Goal: Information Seeking & Learning: Learn about a topic

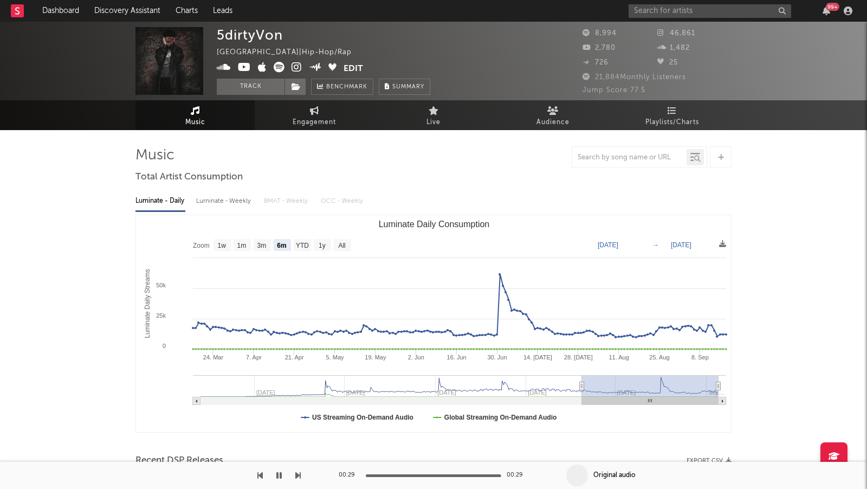
select select "6m"
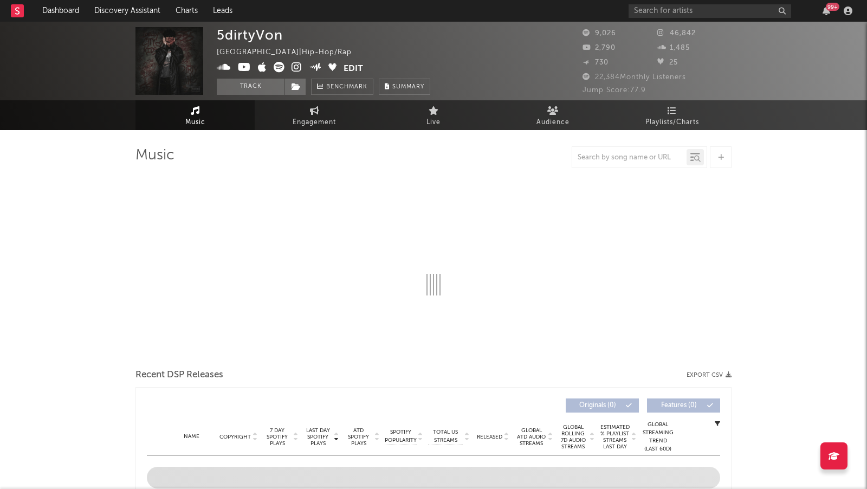
select select "6m"
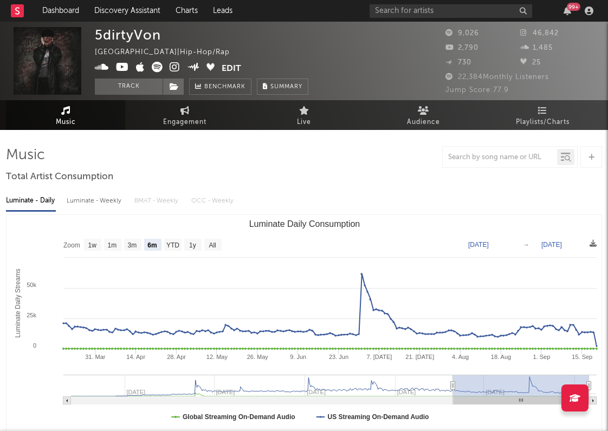
select select "6m"
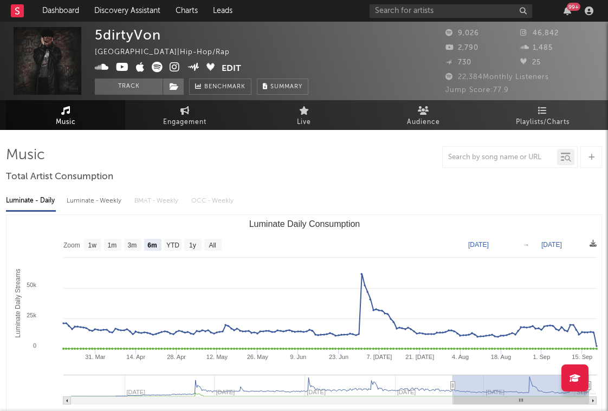
select select "6m"
